Goal: Task Accomplishment & Management: Manage account settings

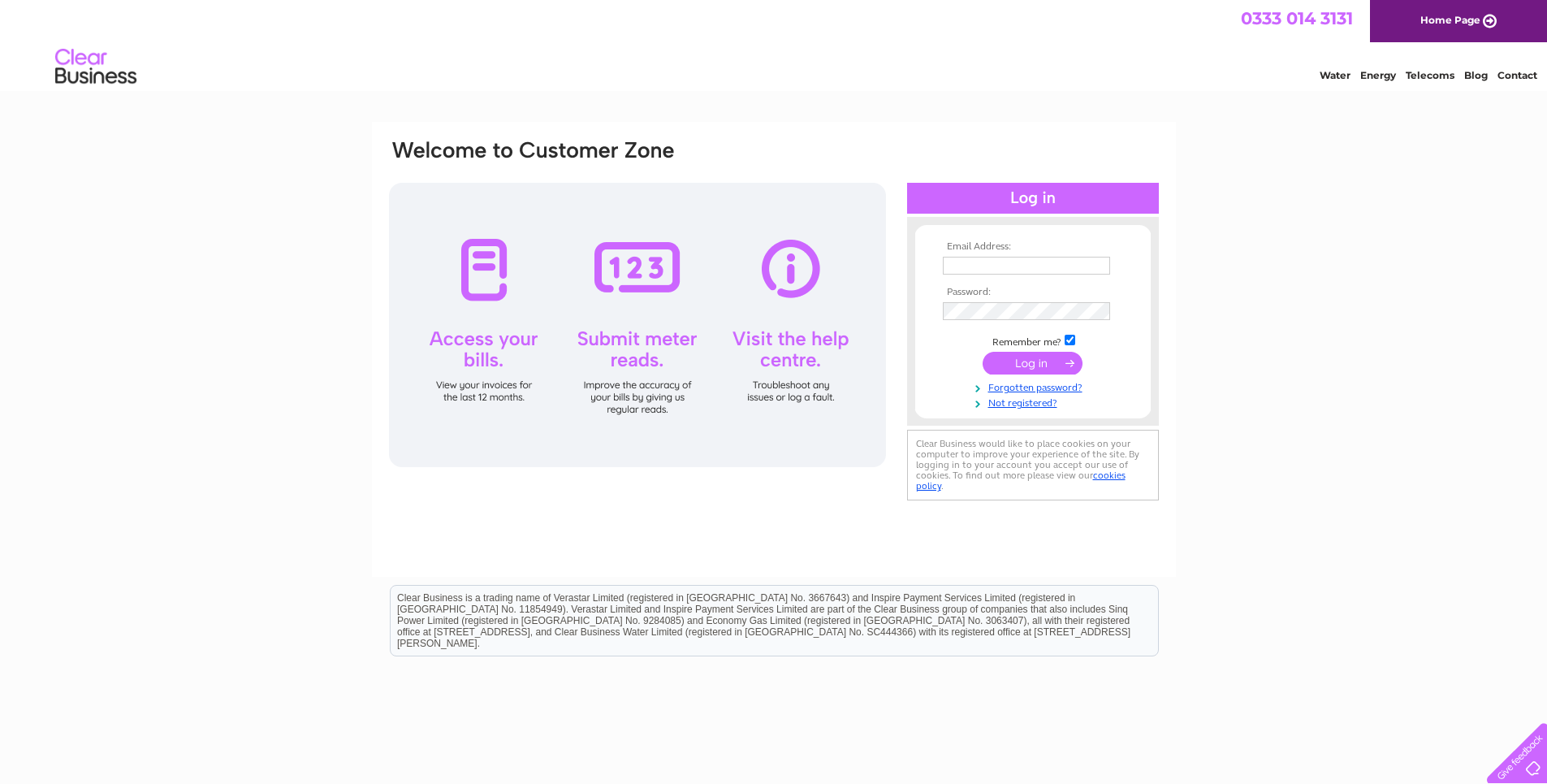
type input "[EMAIL_ADDRESS][DOMAIN_NAME]"
click at [1016, 360] on input "submit" at bounding box center [1032, 363] width 100 height 23
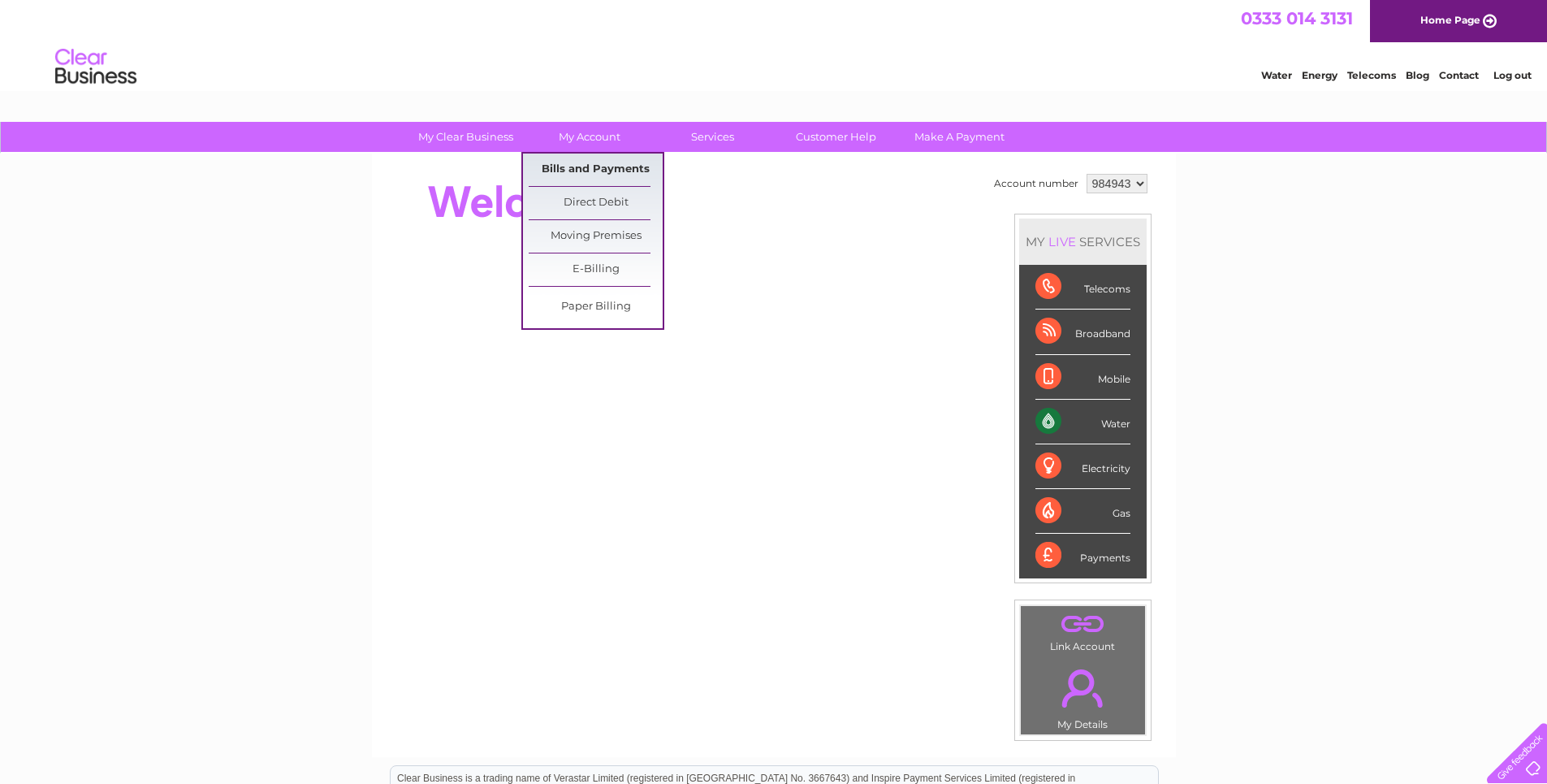
click at [596, 168] on link "Bills and Payments" at bounding box center [595, 170] width 134 height 33
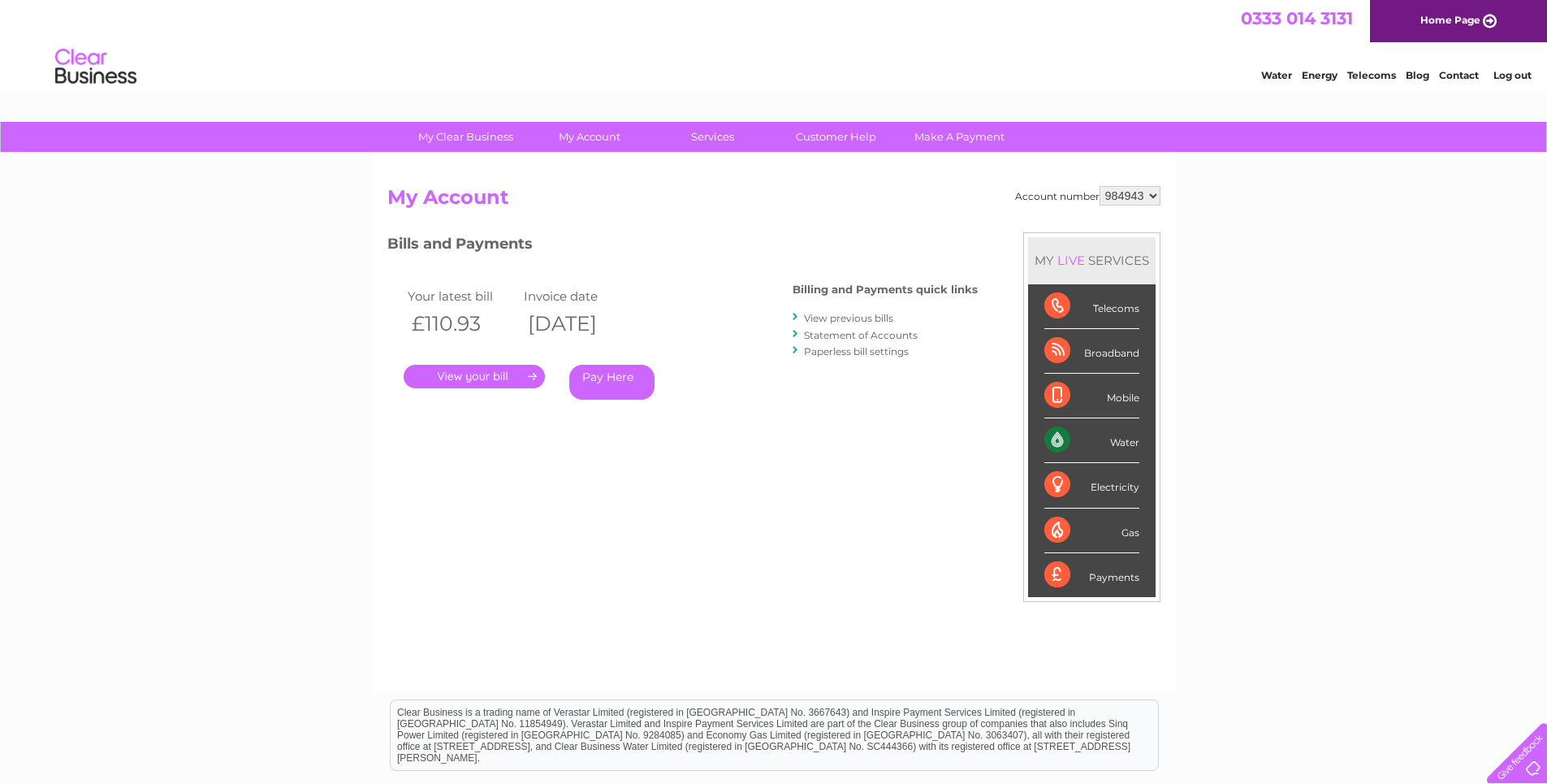
click at [495, 374] on link "." at bounding box center [474, 376] width 142 height 24
